Goal: Check status: Check status

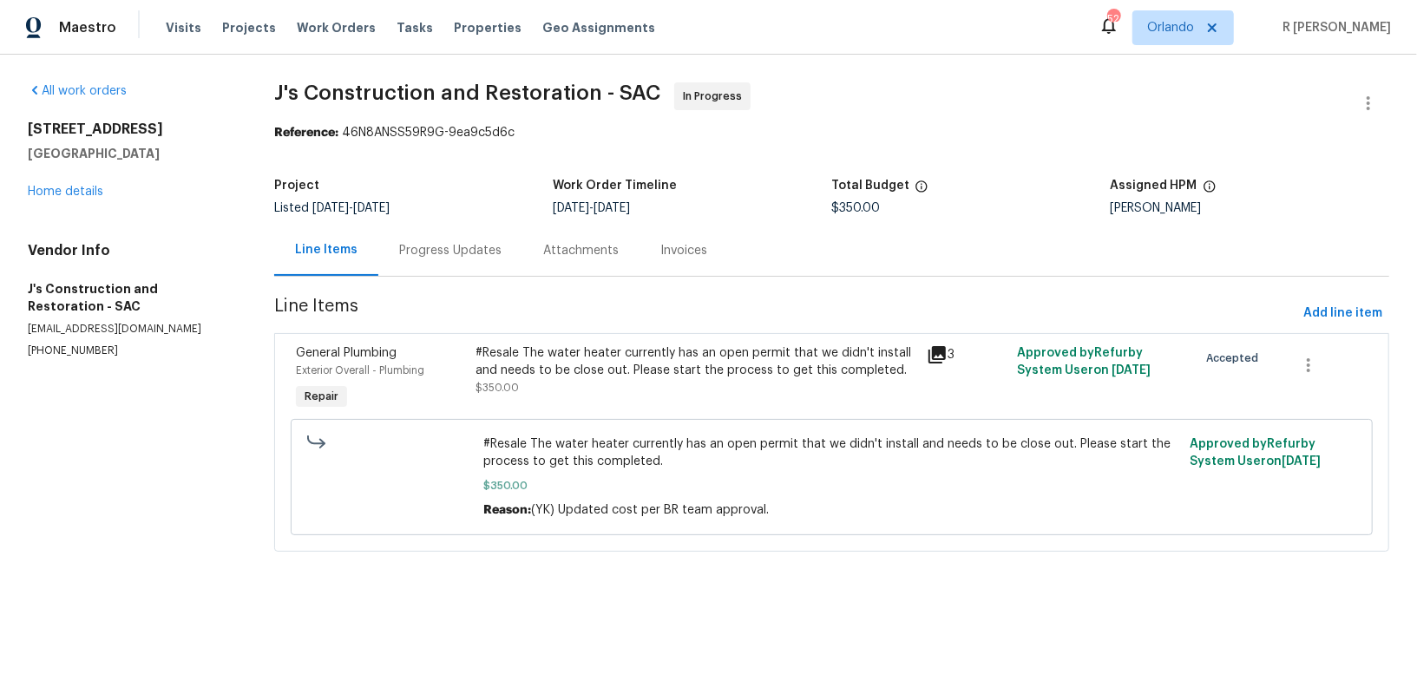
click at [479, 260] on div "Progress Updates" at bounding box center [450, 250] width 144 height 51
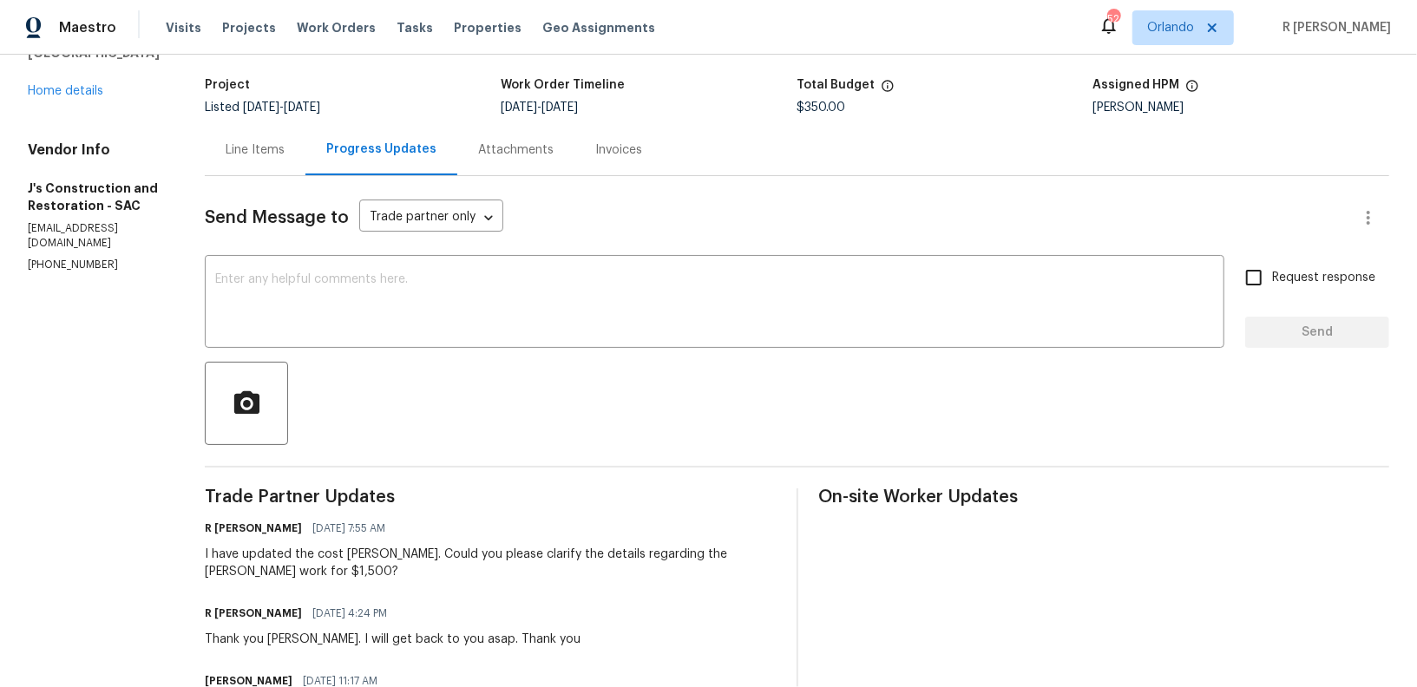
scroll to position [37, 0]
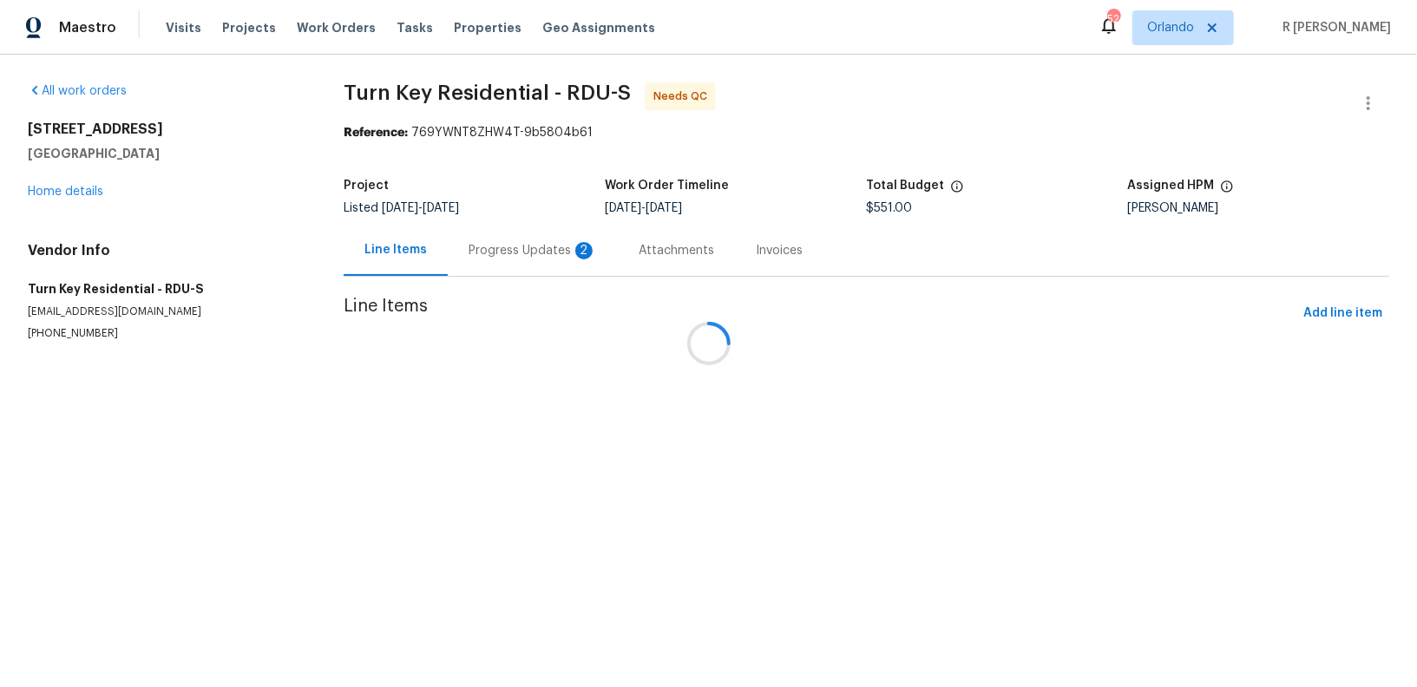
click at [506, 264] on div at bounding box center [708, 343] width 1417 height 687
click at [575, 254] on div "2" at bounding box center [583, 250] width 17 height 17
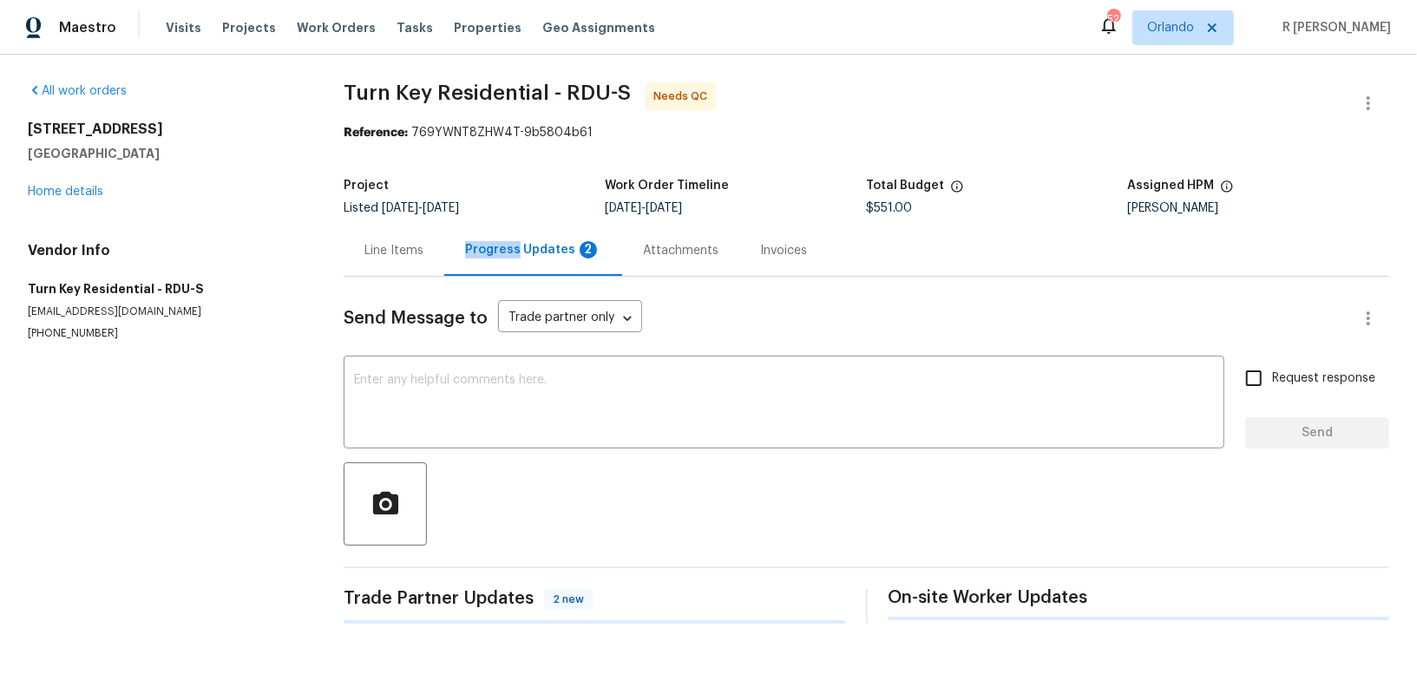
click at [486, 254] on div "Progress Updates 2" at bounding box center [533, 249] width 136 height 17
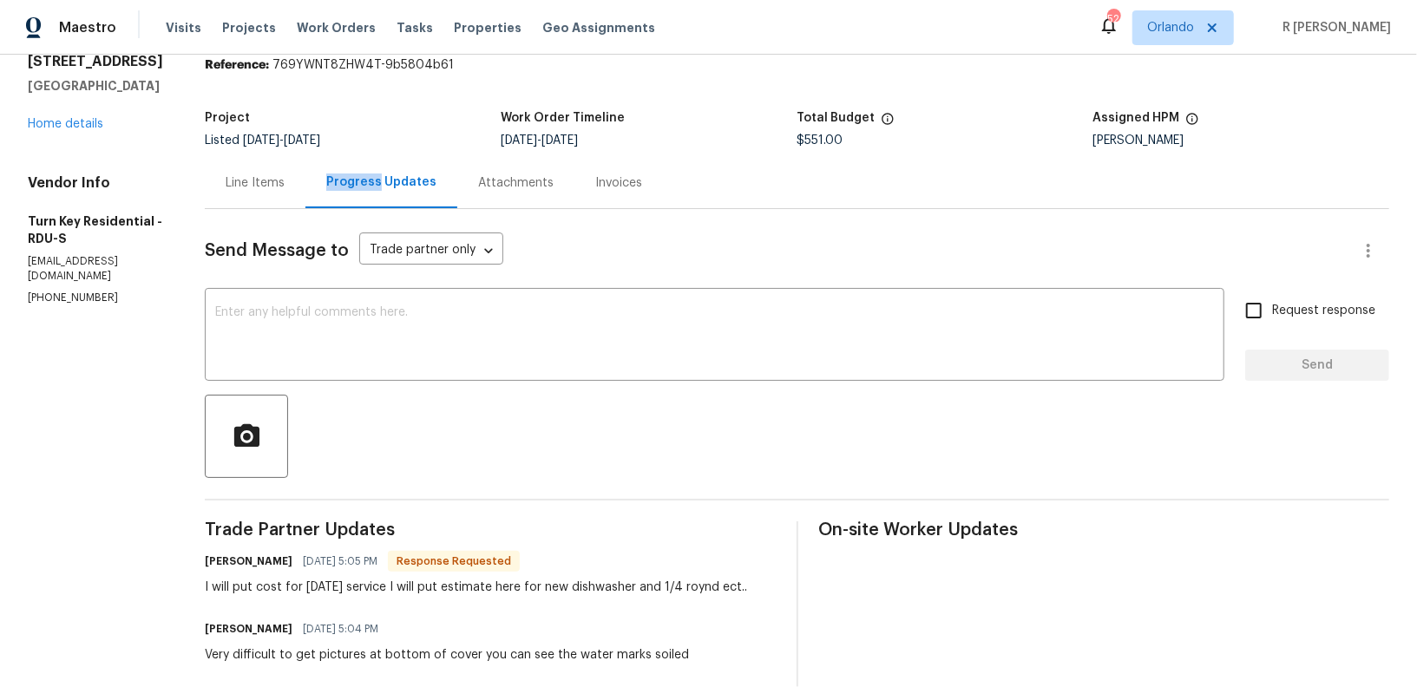
scroll to position [6, 0]
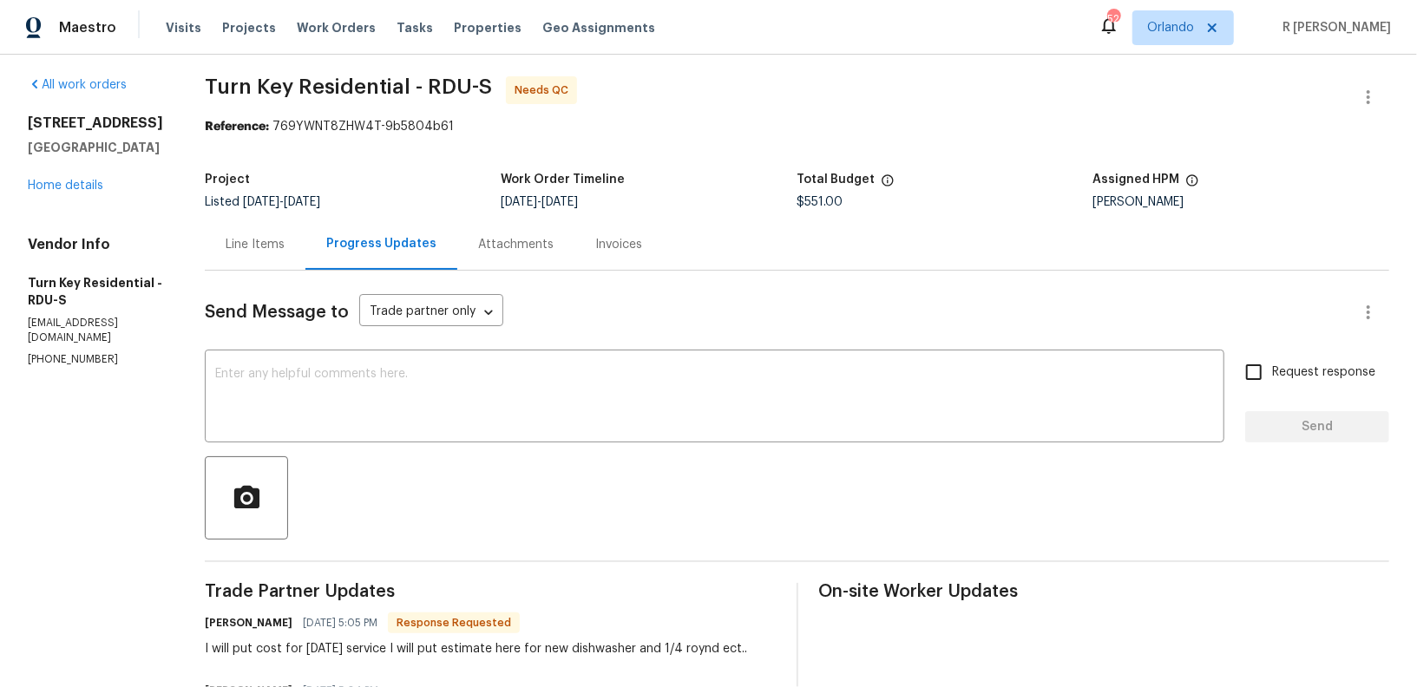
click at [305, 259] on div "Line Items" at bounding box center [255, 244] width 101 height 51
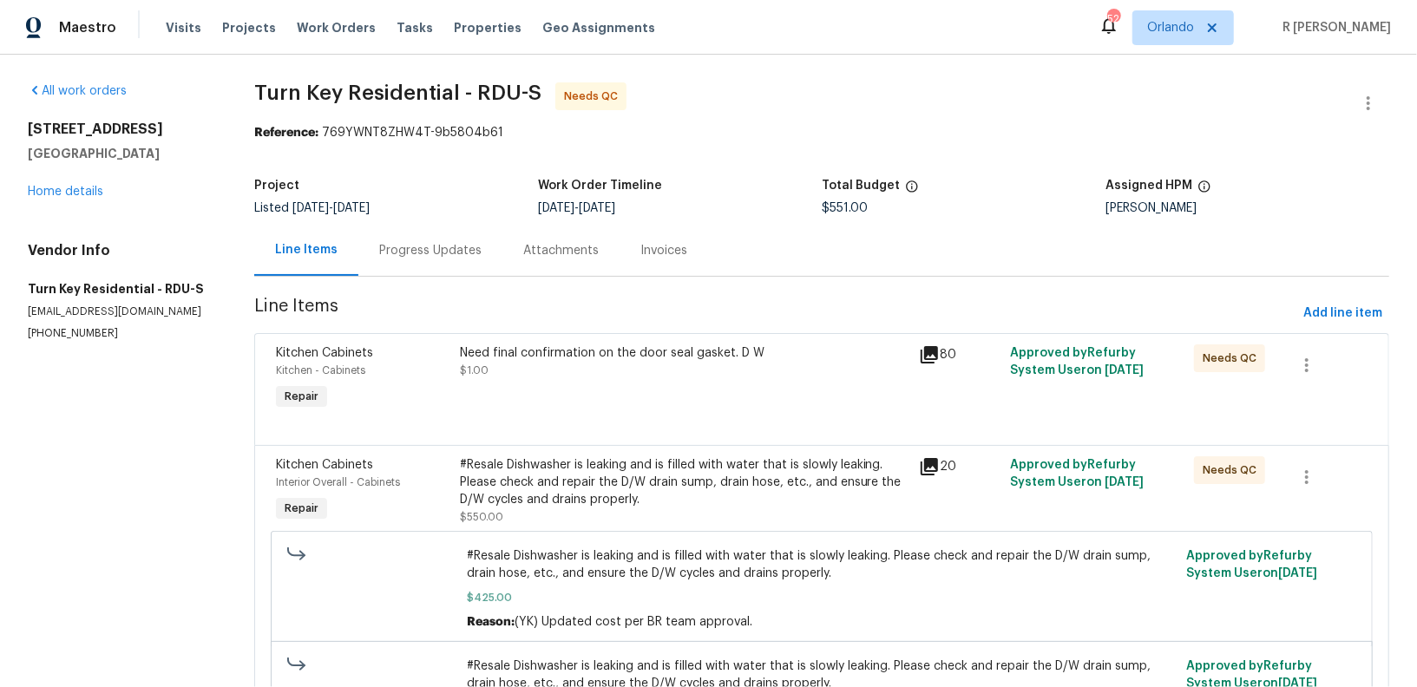
click at [771, 410] on div "Need final confirmation on the door seal gasket. D W $1.00" at bounding box center [684, 379] width 459 height 80
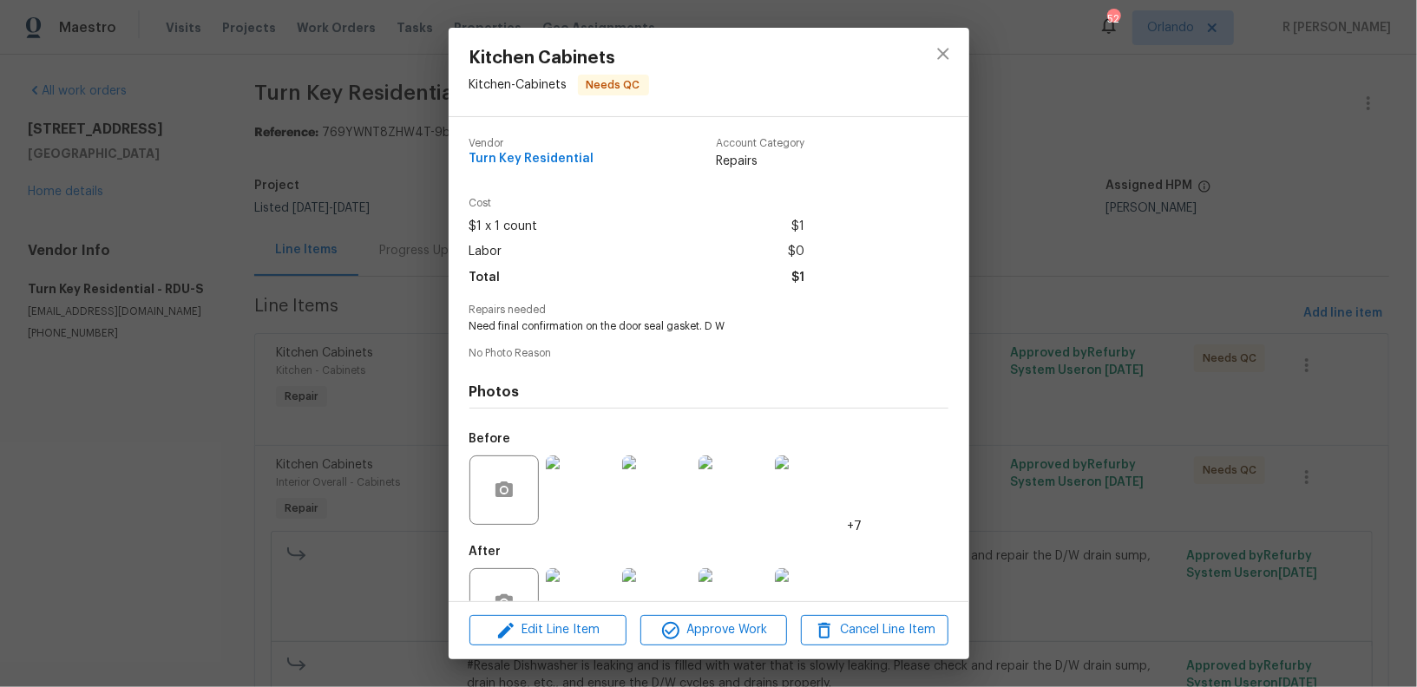
scroll to position [54, 0]
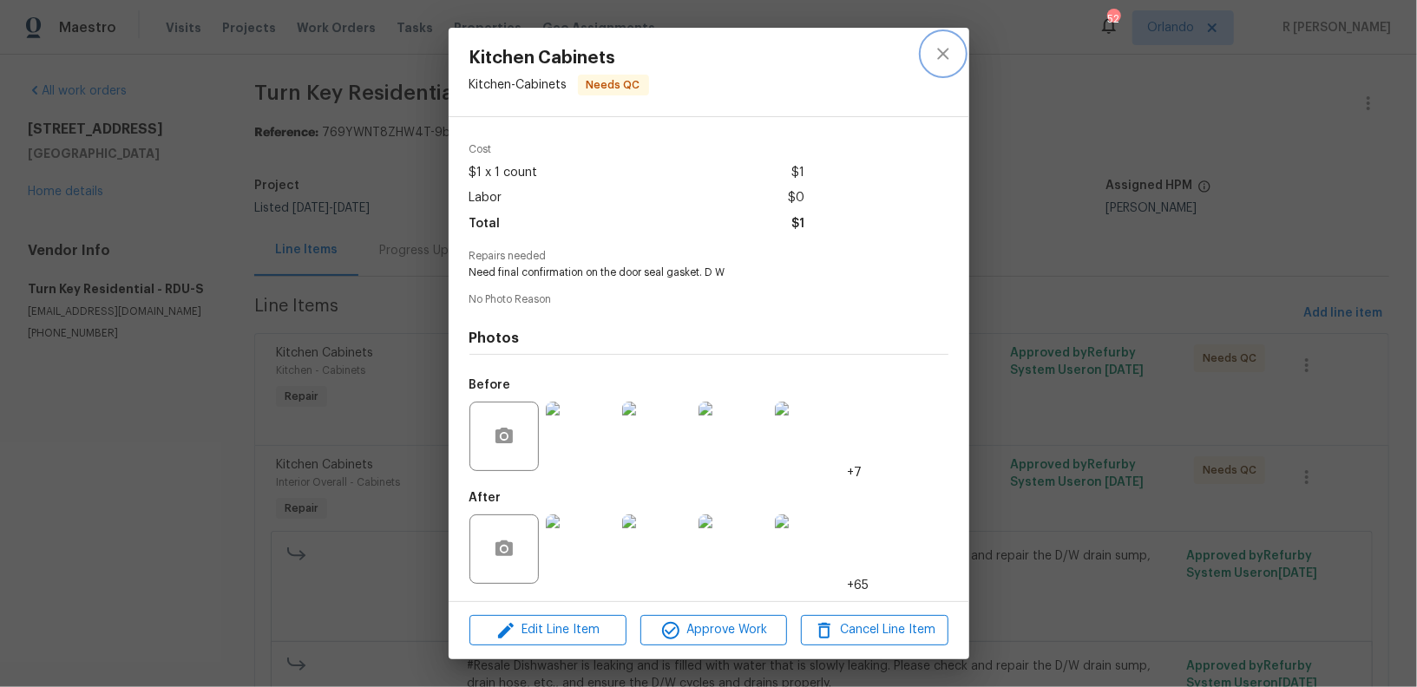
click at [936, 66] on button "close" at bounding box center [943, 54] width 42 height 42
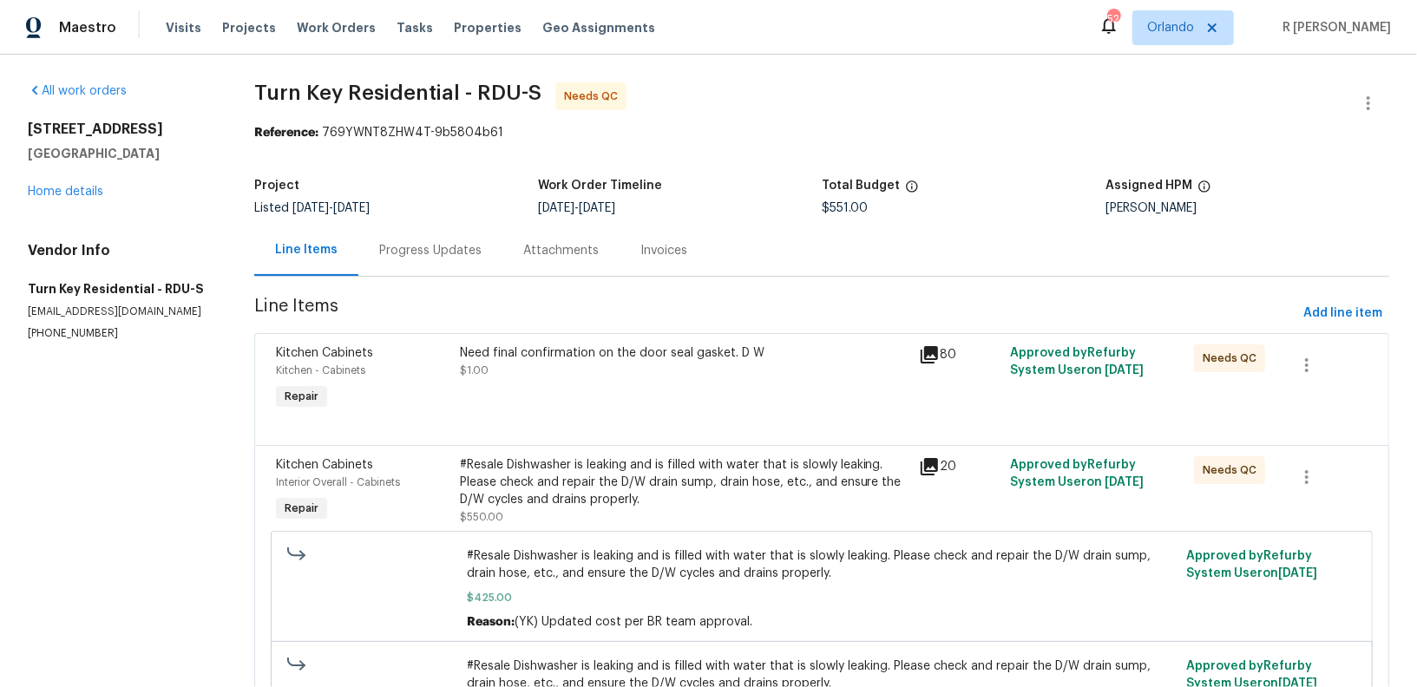
click at [476, 288] on section "Turn Key Residential - RDU-S Needs QC Reference: 769YWNT8ZHW4T-9b5804b61 Projec…" at bounding box center [821, 438] width 1135 height 712
click at [456, 275] on div "Progress Updates" at bounding box center [430, 250] width 144 height 51
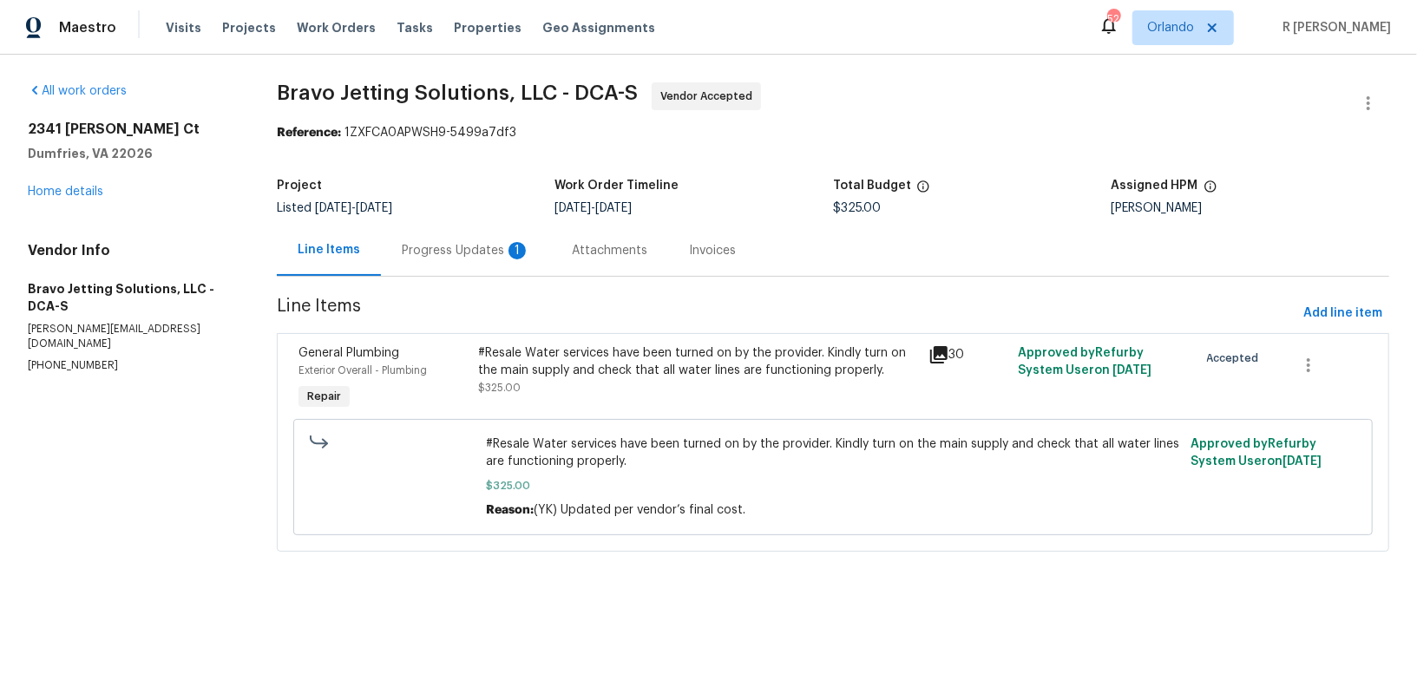
click at [456, 253] on div "Progress Updates 1" at bounding box center [466, 250] width 128 height 17
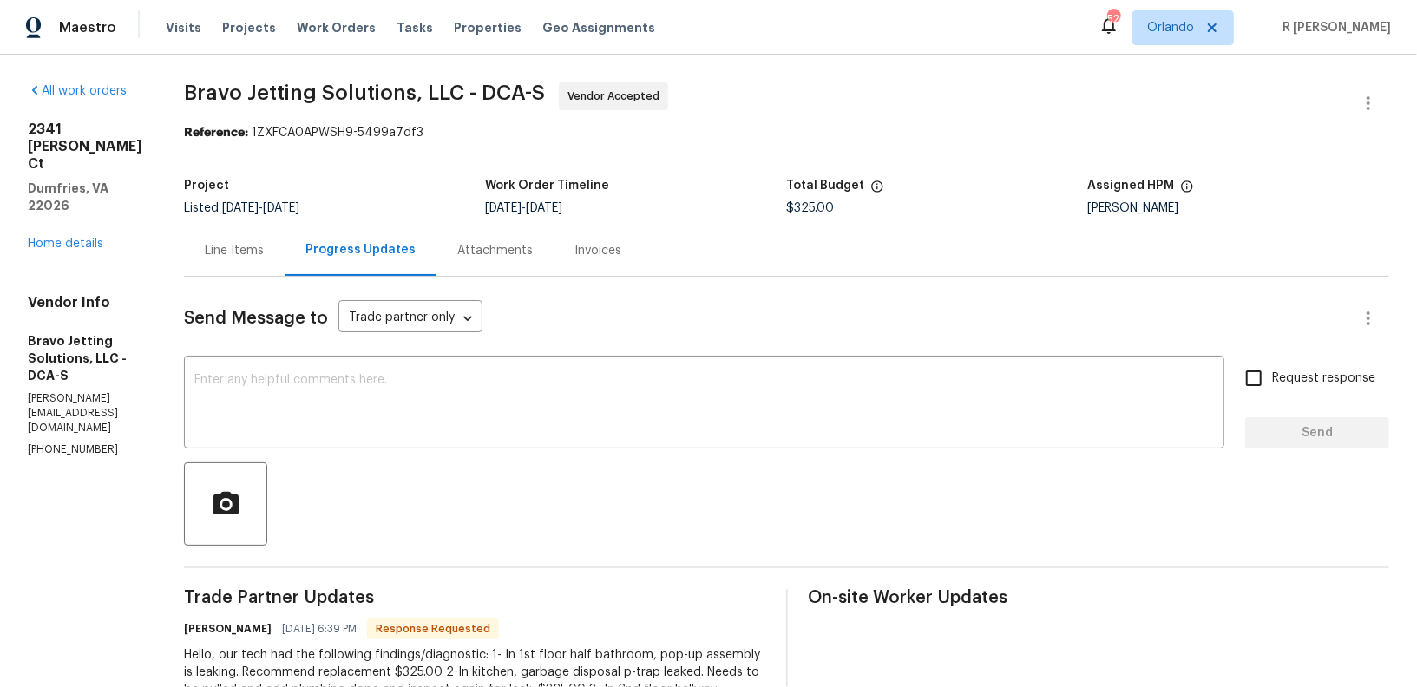
click at [264, 254] on div "Line Items" at bounding box center [234, 250] width 59 height 17
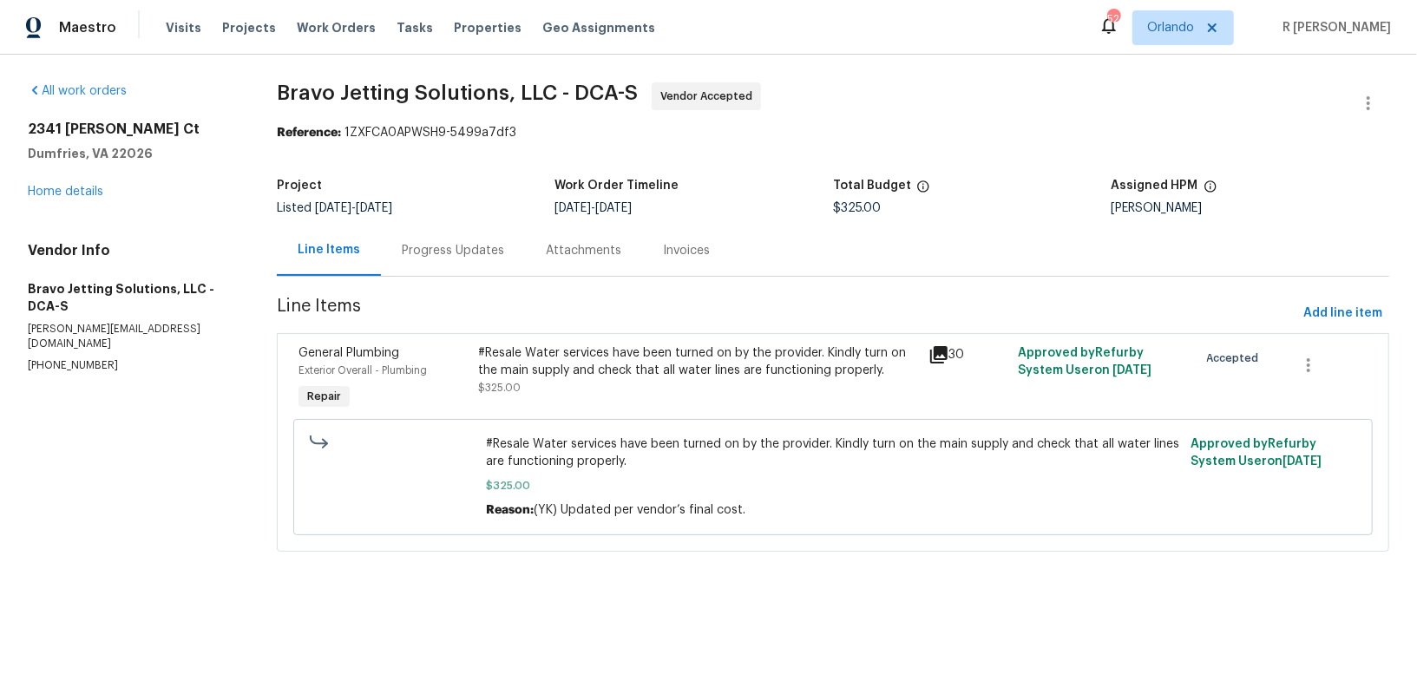
click at [601, 374] on div "#Resale Water services have been turned on by the provider. Kindly turn on the …" at bounding box center [697, 362] width 439 height 35
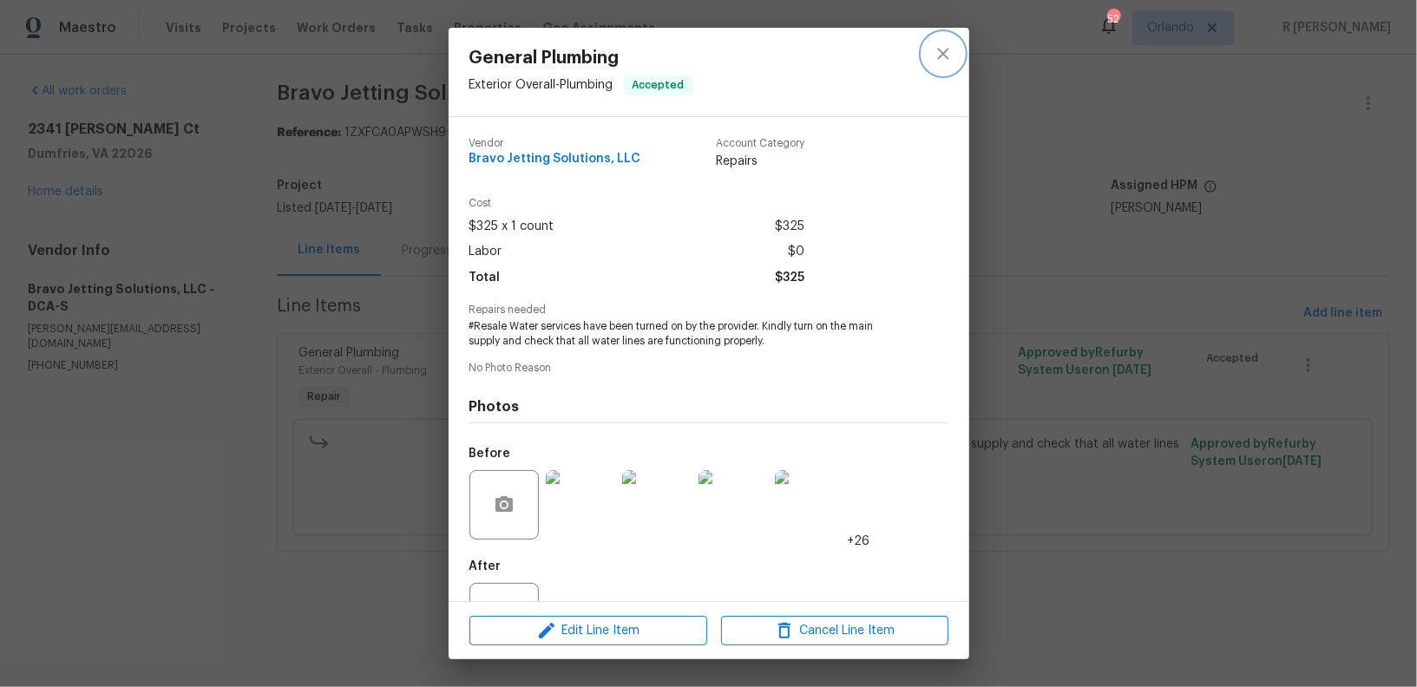
click at [942, 60] on icon "close" at bounding box center [943, 53] width 21 height 21
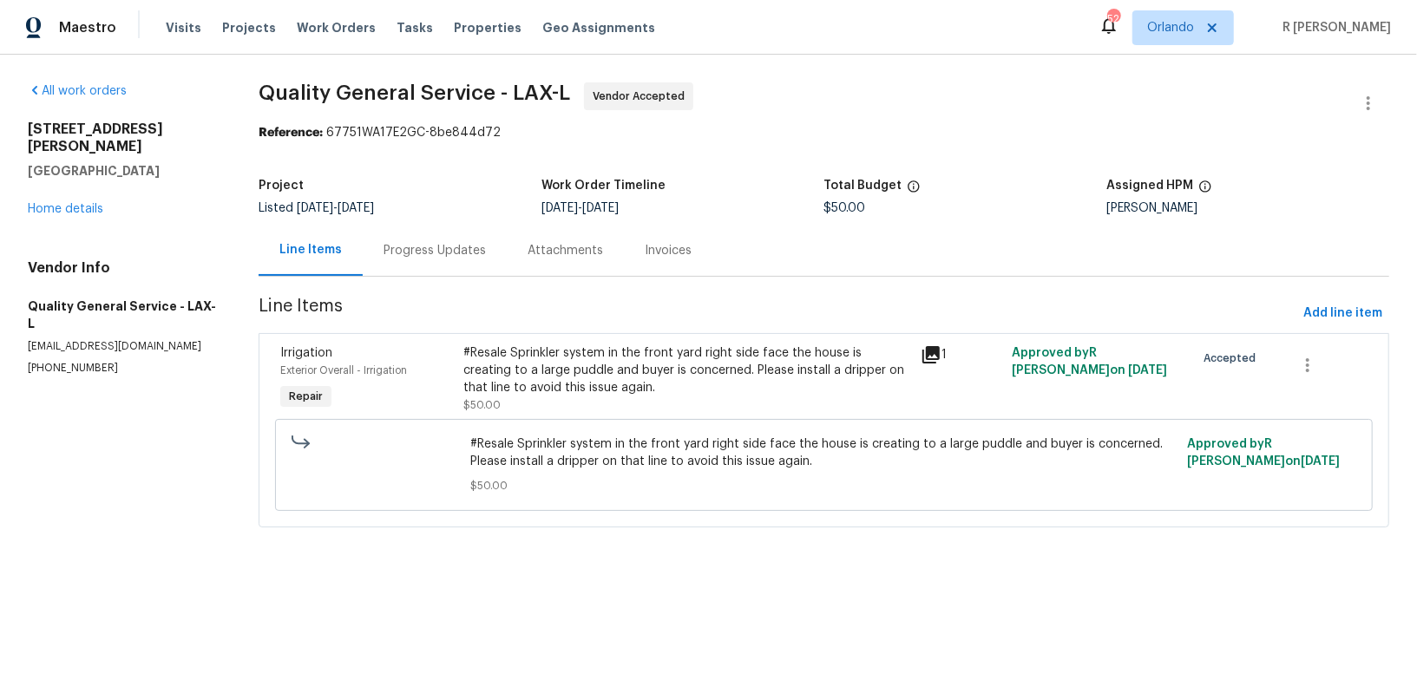
click at [428, 278] on section "Quality General Service - LAX-L Vendor Accepted Reference: 67751WA17E2GC-8be844…" at bounding box center [824, 315] width 1131 height 466
click at [454, 250] on div "Progress Updates" at bounding box center [435, 250] width 102 height 17
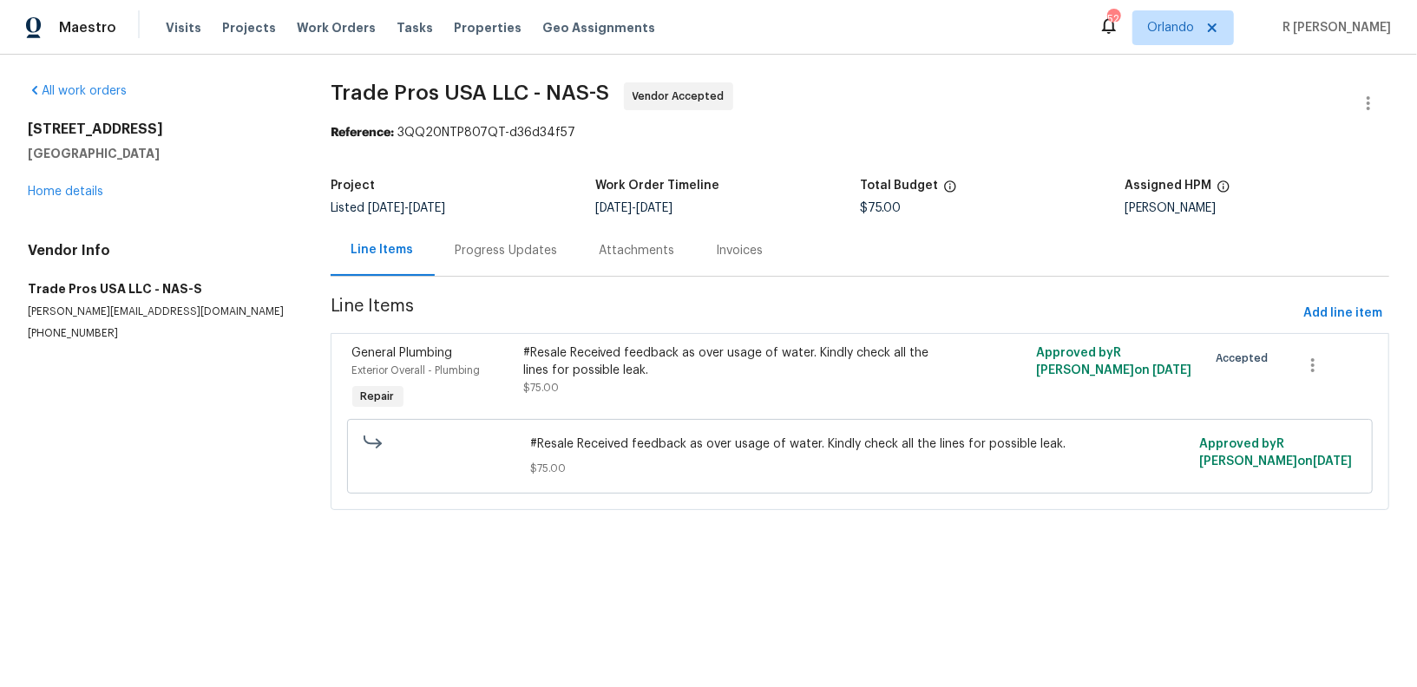
click at [521, 264] on div "Progress Updates" at bounding box center [507, 250] width 144 height 51
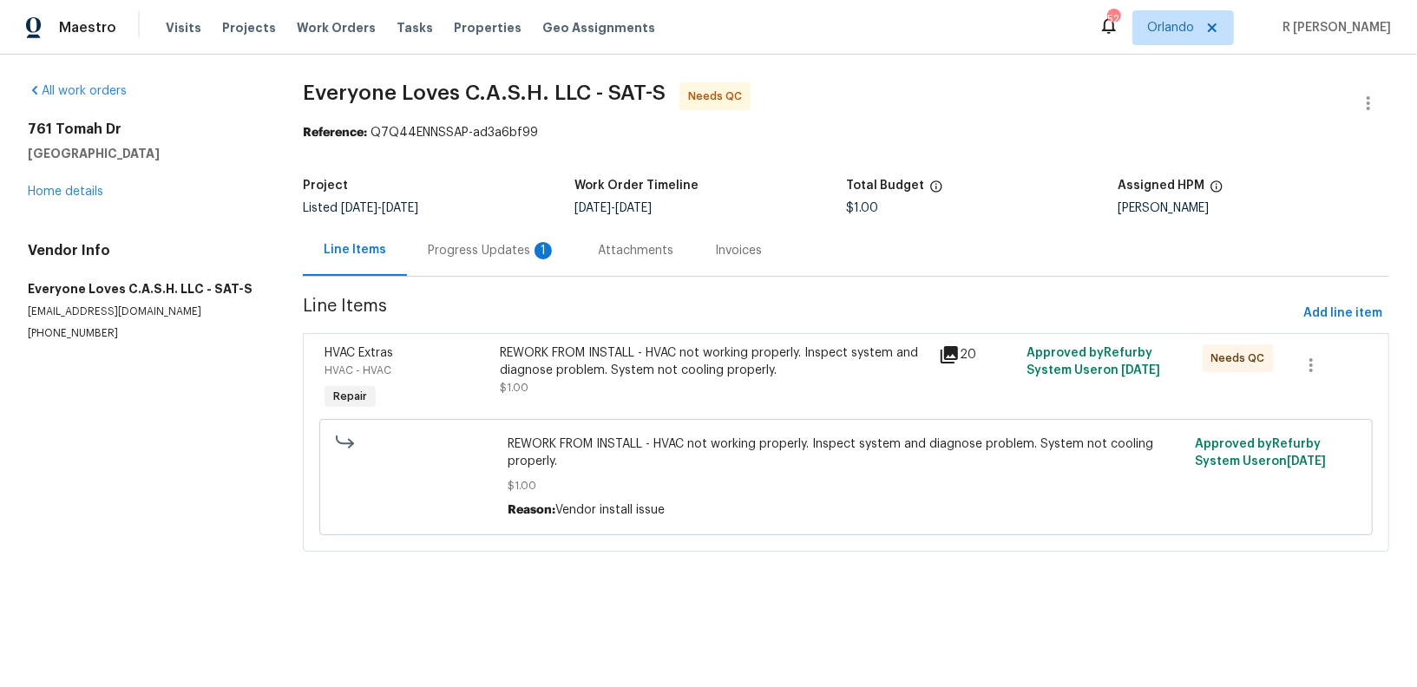
click at [475, 260] on div "Progress Updates 1" at bounding box center [492, 250] width 170 height 51
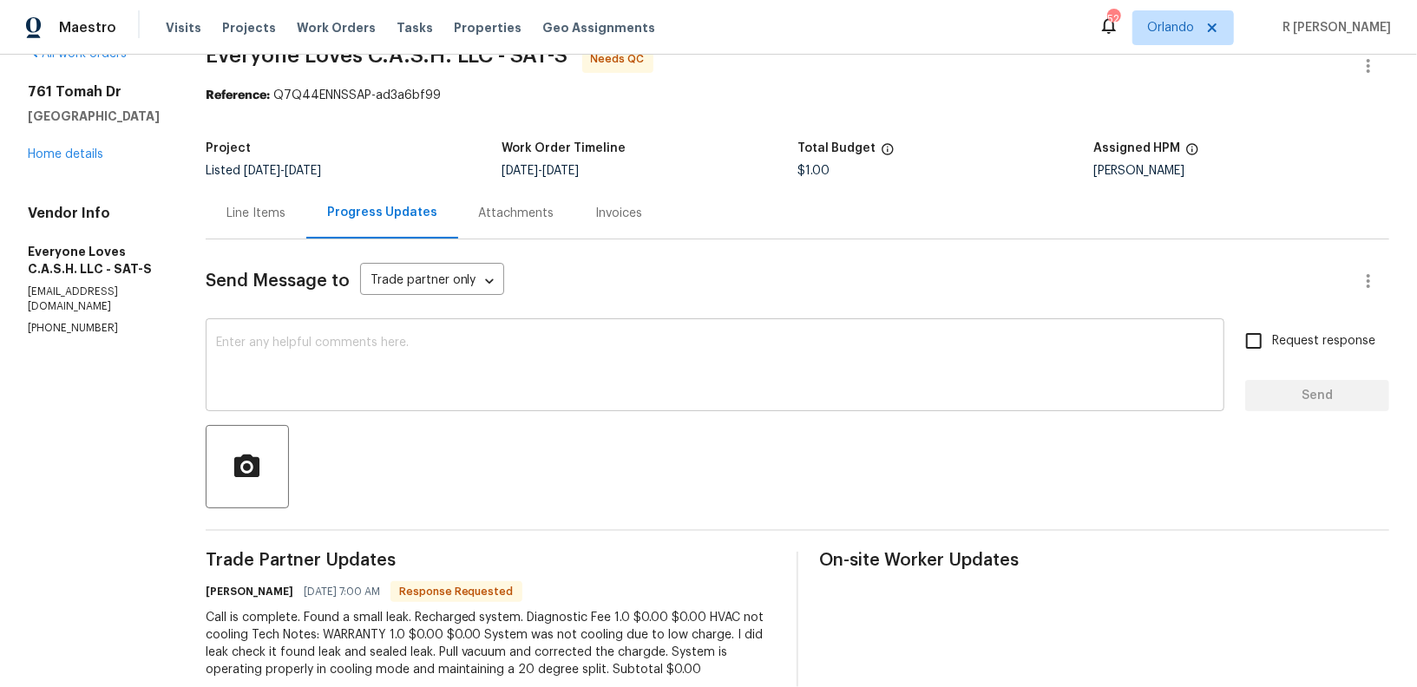
scroll to position [76, 0]
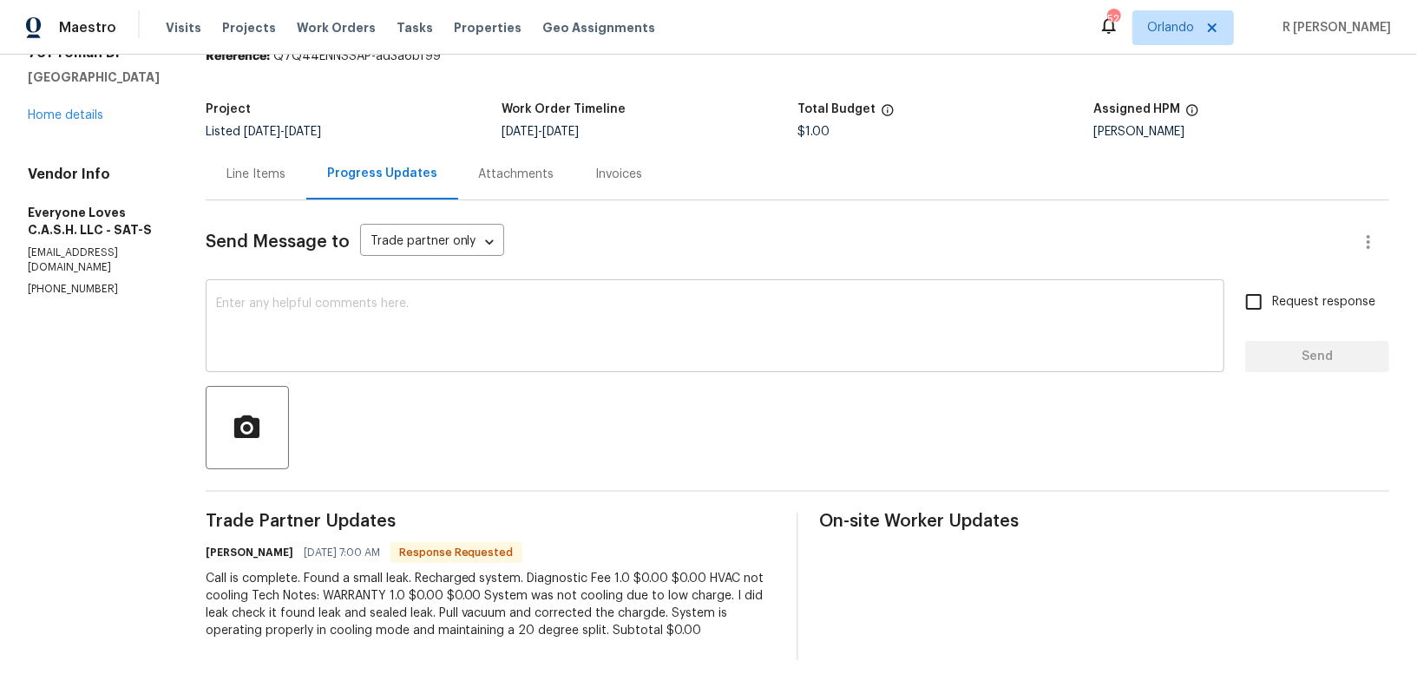
click at [546, 423] on div at bounding box center [798, 427] width 1184 height 83
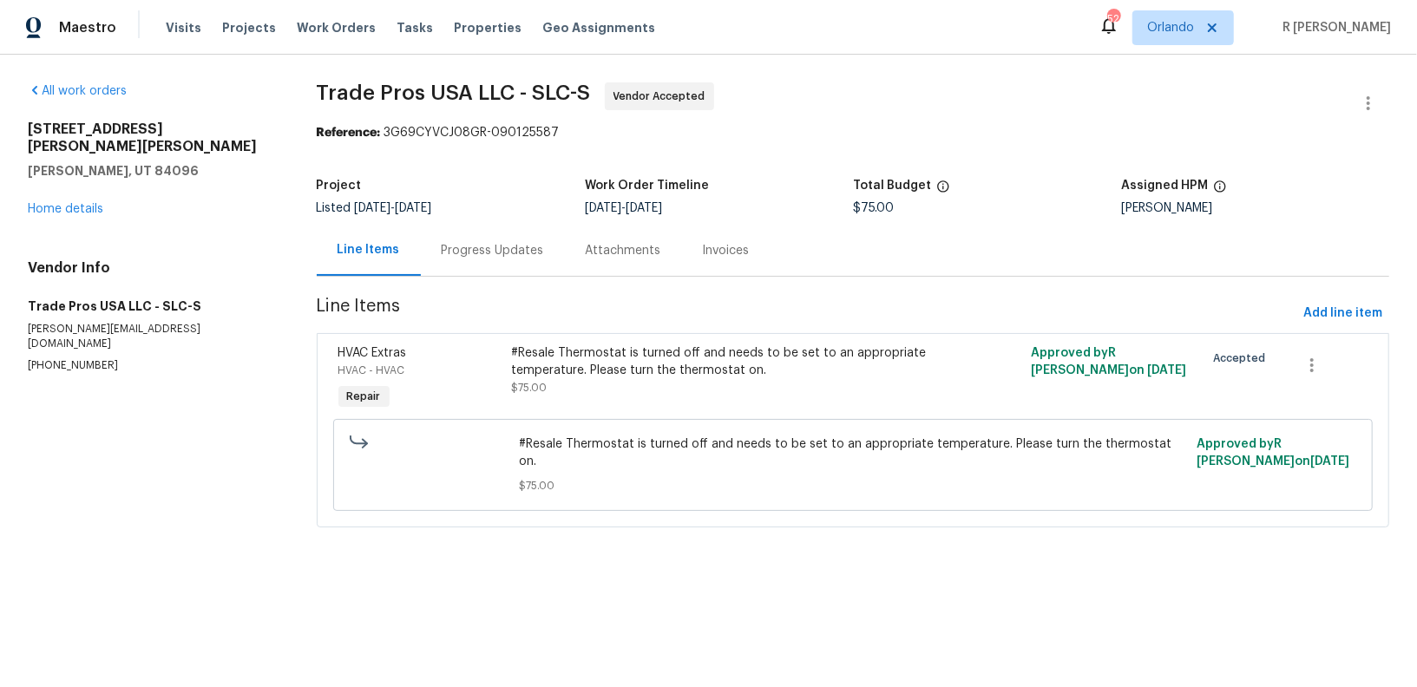
click at [490, 261] on div "Progress Updates" at bounding box center [493, 250] width 144 height 51
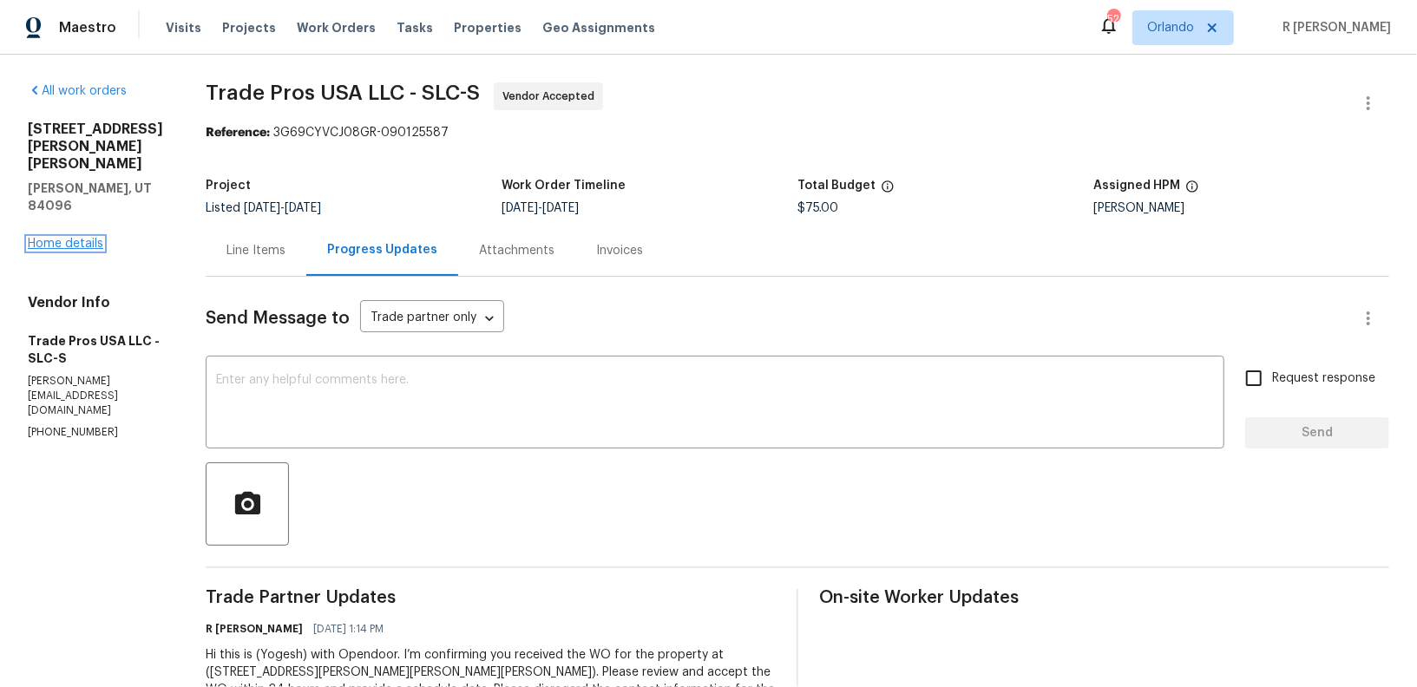
click at [62, 238] on link "Home details" at bounding box center [65, 244] width 75 height 12
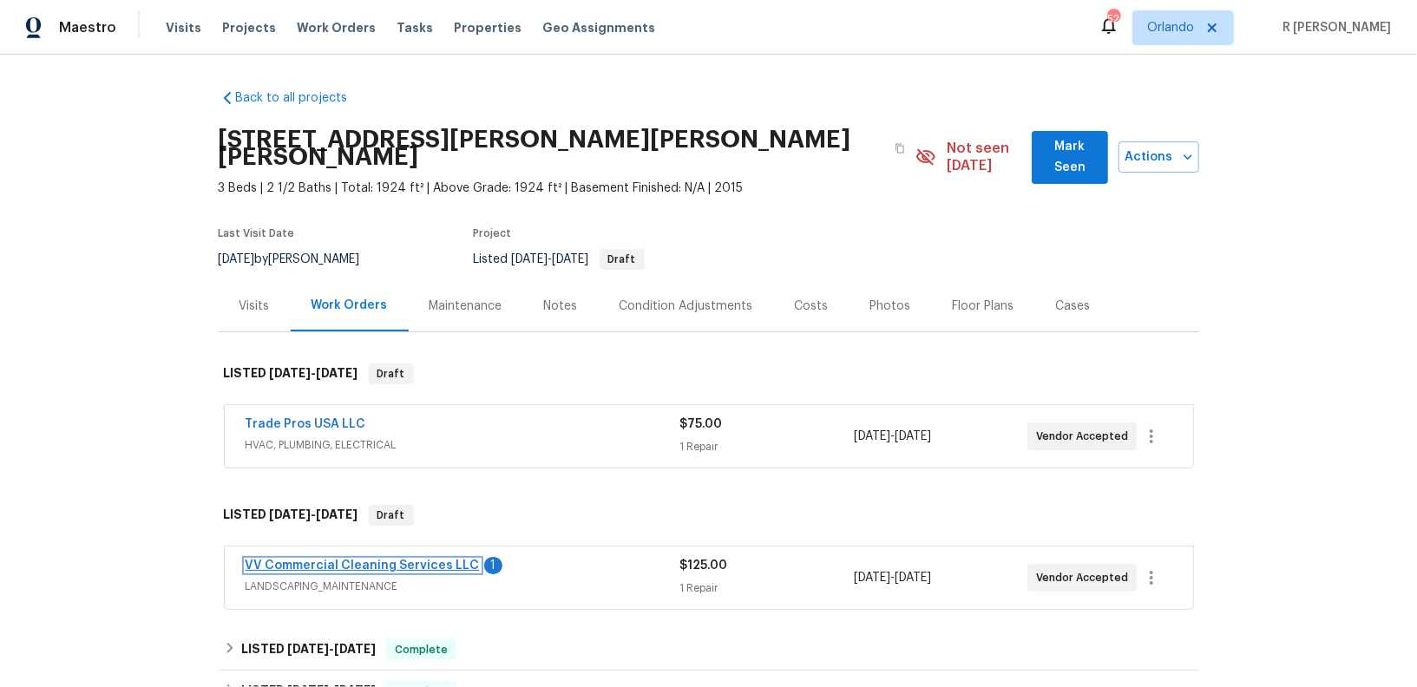
click at [337, 560] on link "VV Commercial Cleaning Services LLC" at bounding box center [363, 566] width 234 height 12
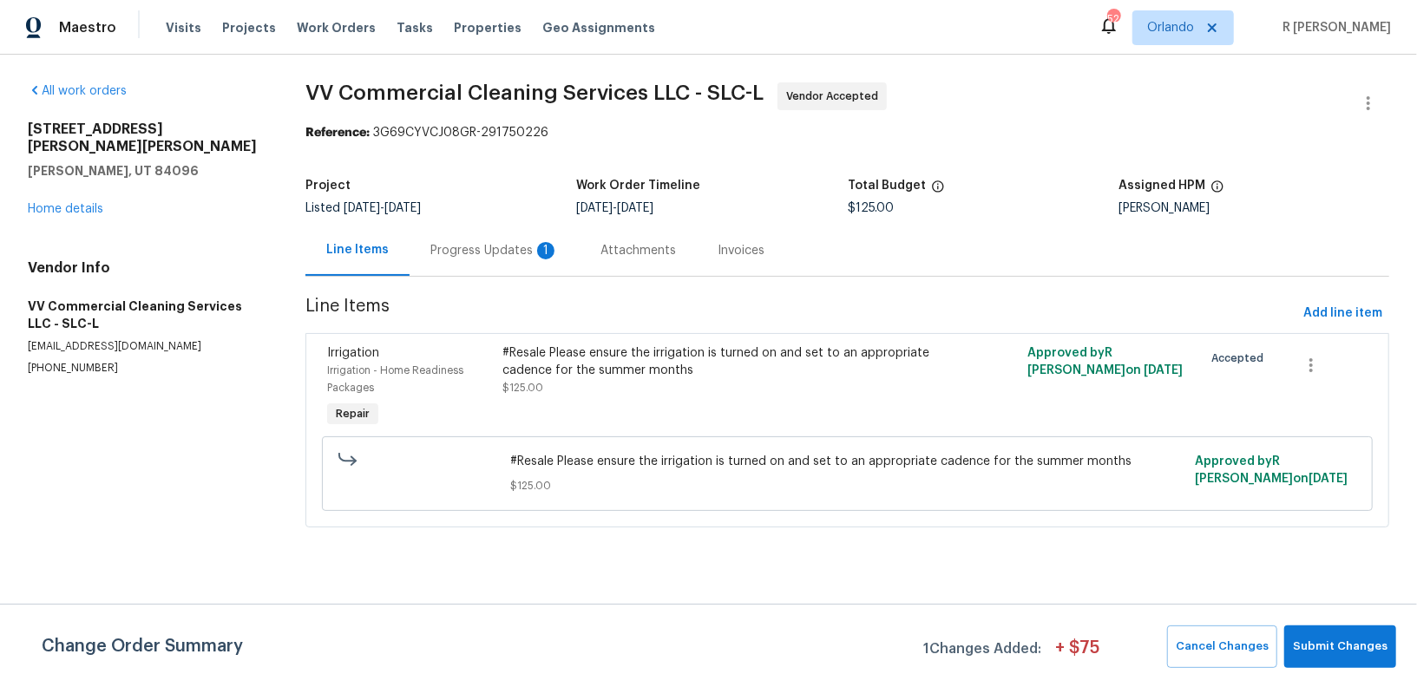
click at [469, 274] on div "Progress Updates 1" at bounding box center [495, 250] width 170 height 51
